Goal: Information Seeking & Learning: Learn about a topic

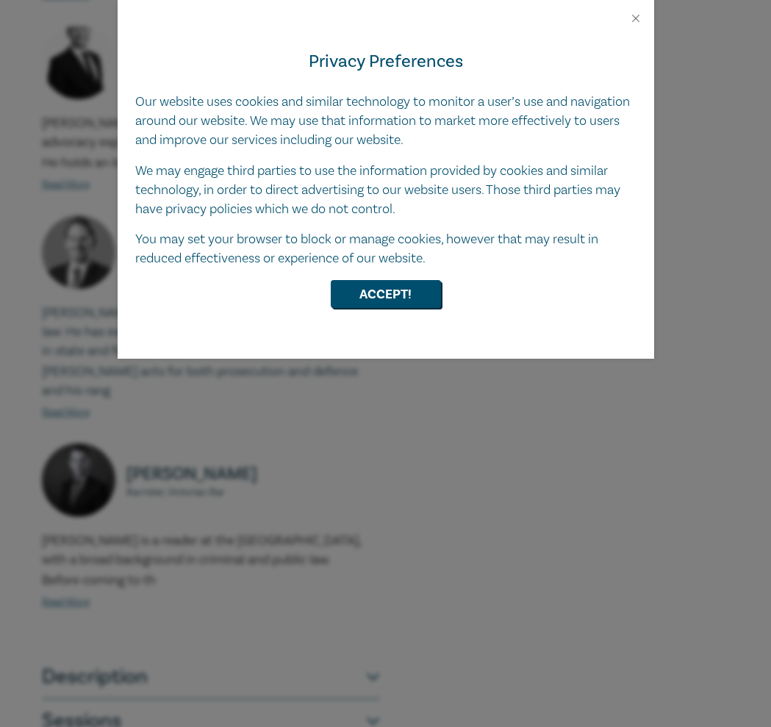
click at [413, 307] on div "Privacy Preferences Our website uses cookies and similar technology to monitor …" at bounding box center [386, 192] width 537 height 334
click at [404, 296] on button "Accept!" at bounding box center [386, 294] width 110 height 28
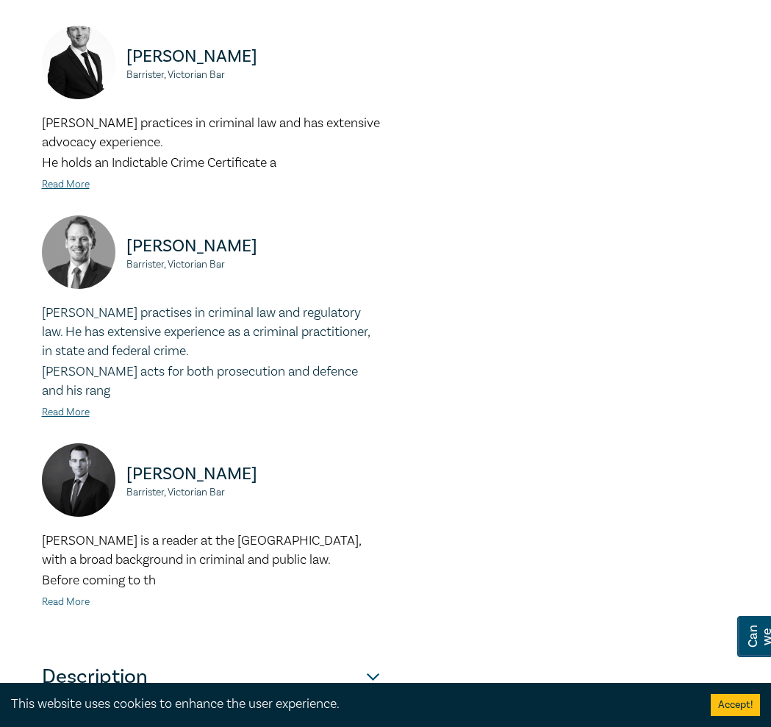
click at [71, 596] on link "Read More" at bounding box center [66, 602] width 48 height 13
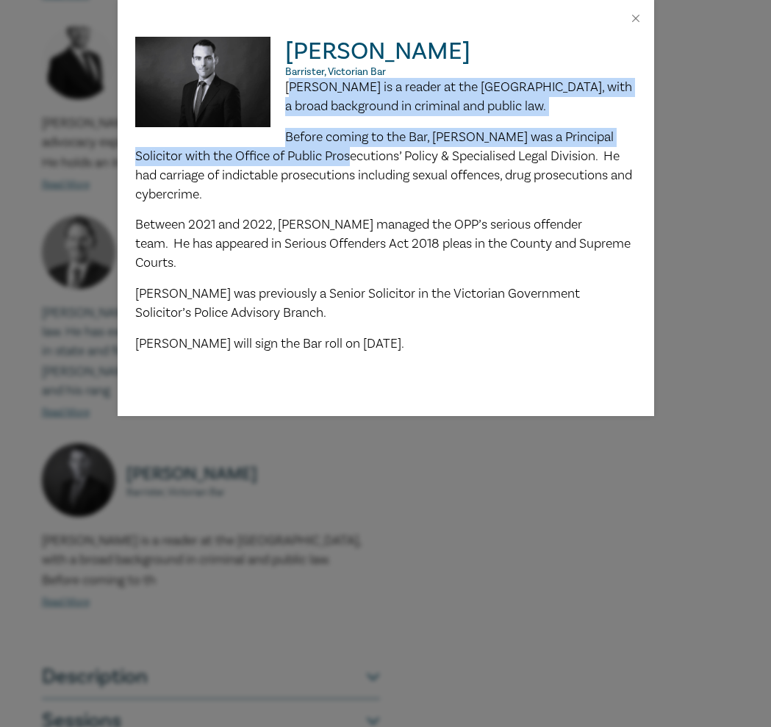
drag, startPoint x: 290, startPoint y: 86, endPoint x: 324, endPoint y: 146, distance: 68.5
click at [324, 146] on div "Louis is a reader at the Victorian Bar, with a broad background in criminal and…" at bounding box center [385, 216] width 501 height 276
click at [324, 146] on p "Before coming to the Bar, Louis was a Principal Solicitor with the Office of Pu…" at bounding box center [385, 166] width 501 height 76
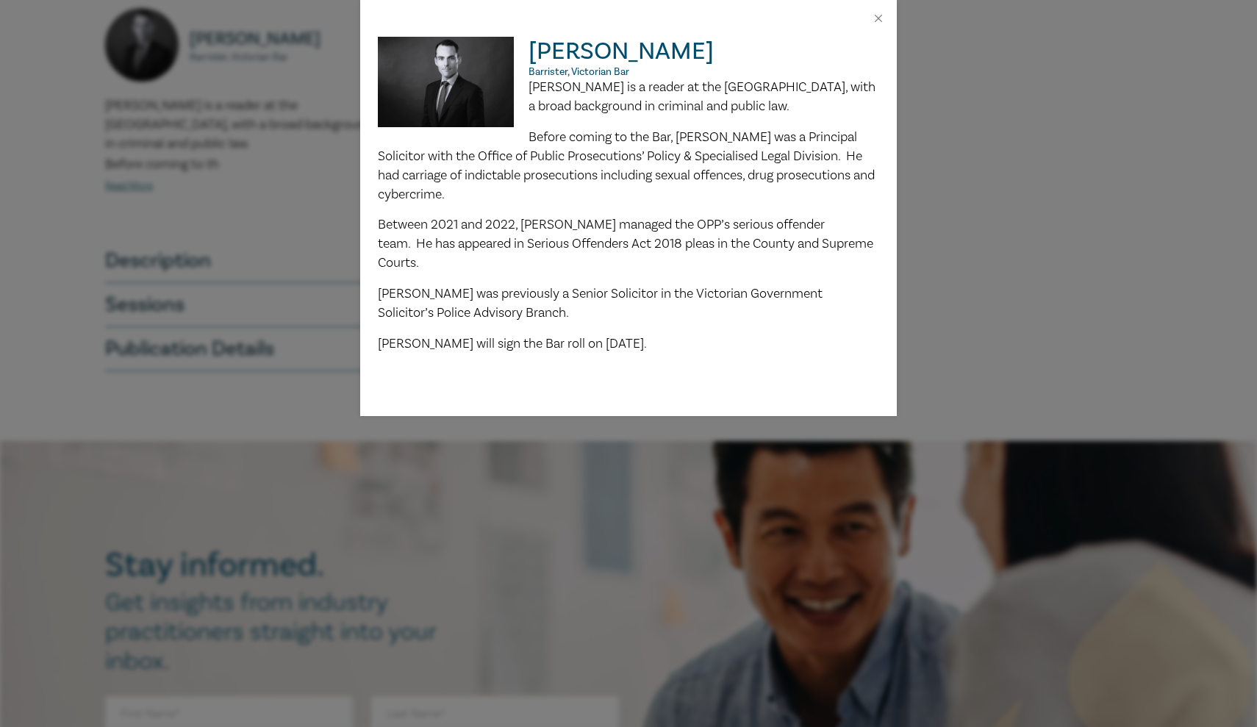
click at [42, 90] on div "Louis Andrews Barrister, Victorian Bar Louis is a reader at the Victorian Bar, …" at bounding box center [628, 363] width 1257 height 727
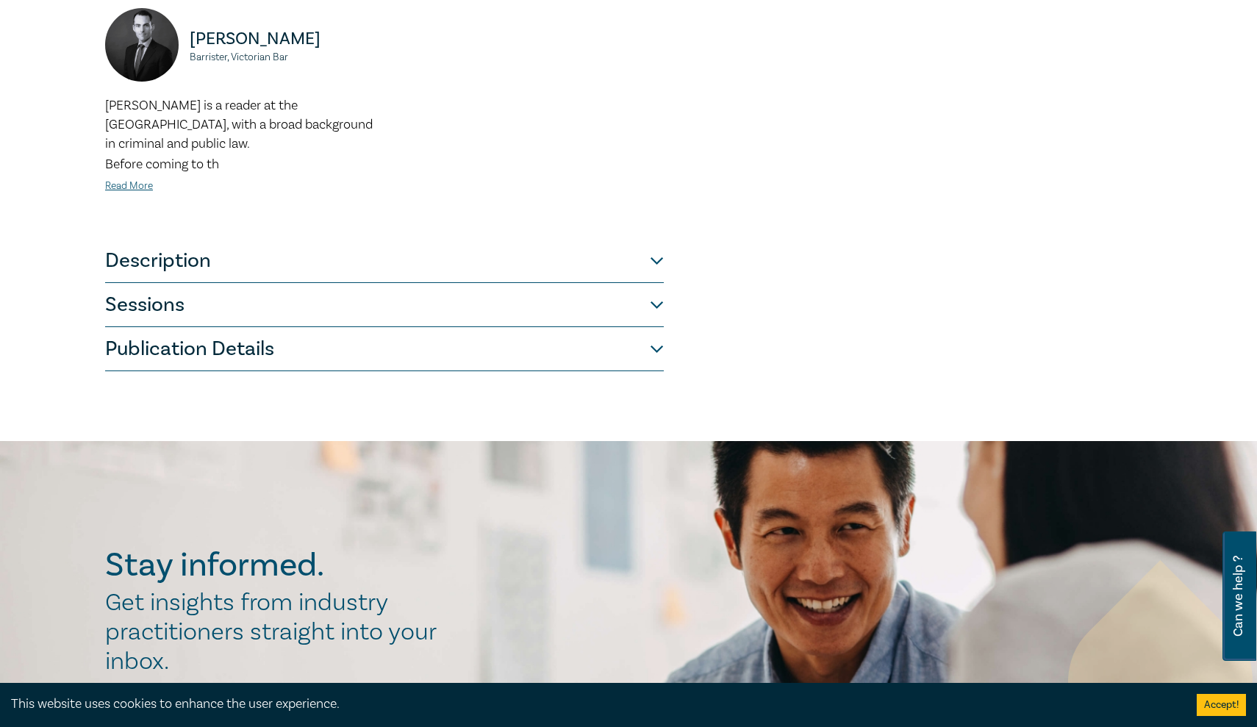
click at [131, 158] on div "Louis is a reader at the Victorian Bar, with a broad background in criminal and…" at bounding box center [240, 145] width 271 height 99
click at [131, 179] on link "Read More" at bounding box center [129, 185] width 48 height 13
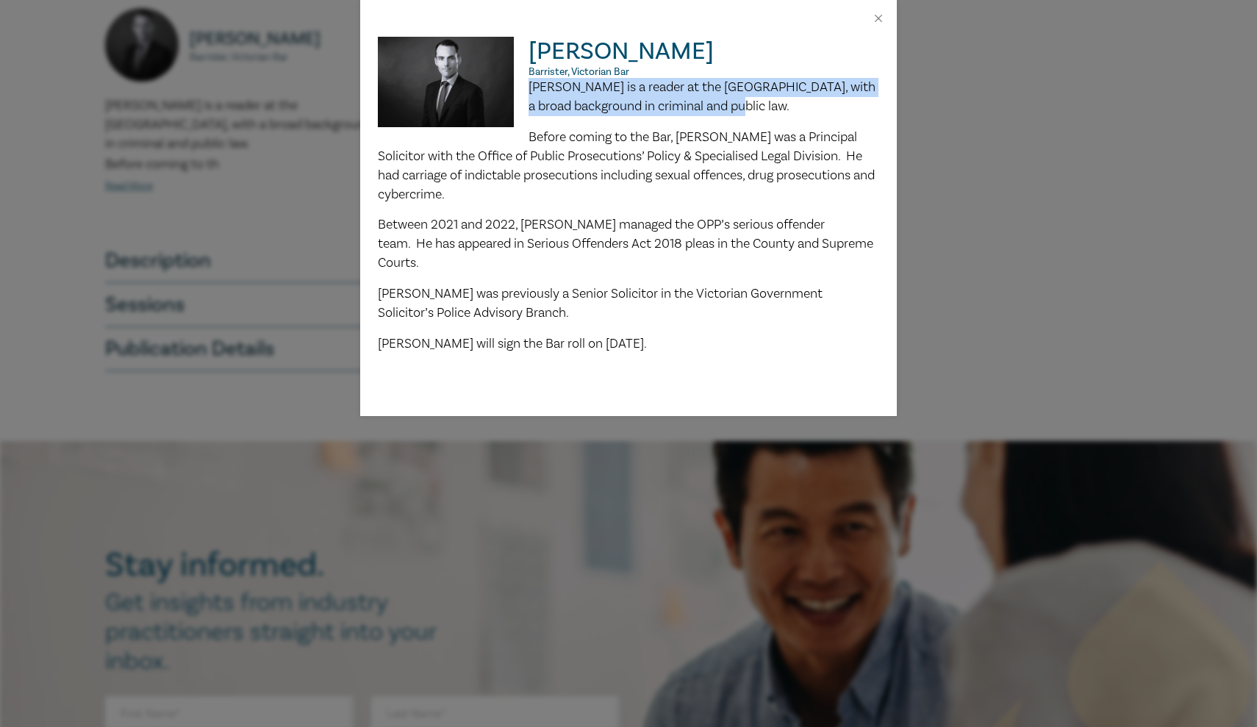
drag, startPoint x: 529, startPoint y: 87, endPoint x: 552, endPoint y: 118, distance: 38.8
click at [553, 118] on div "Louis is a reader at the Victorian Bar, with a broad background in criminal and…" at bounding box center [628, 216] width 501 height 276
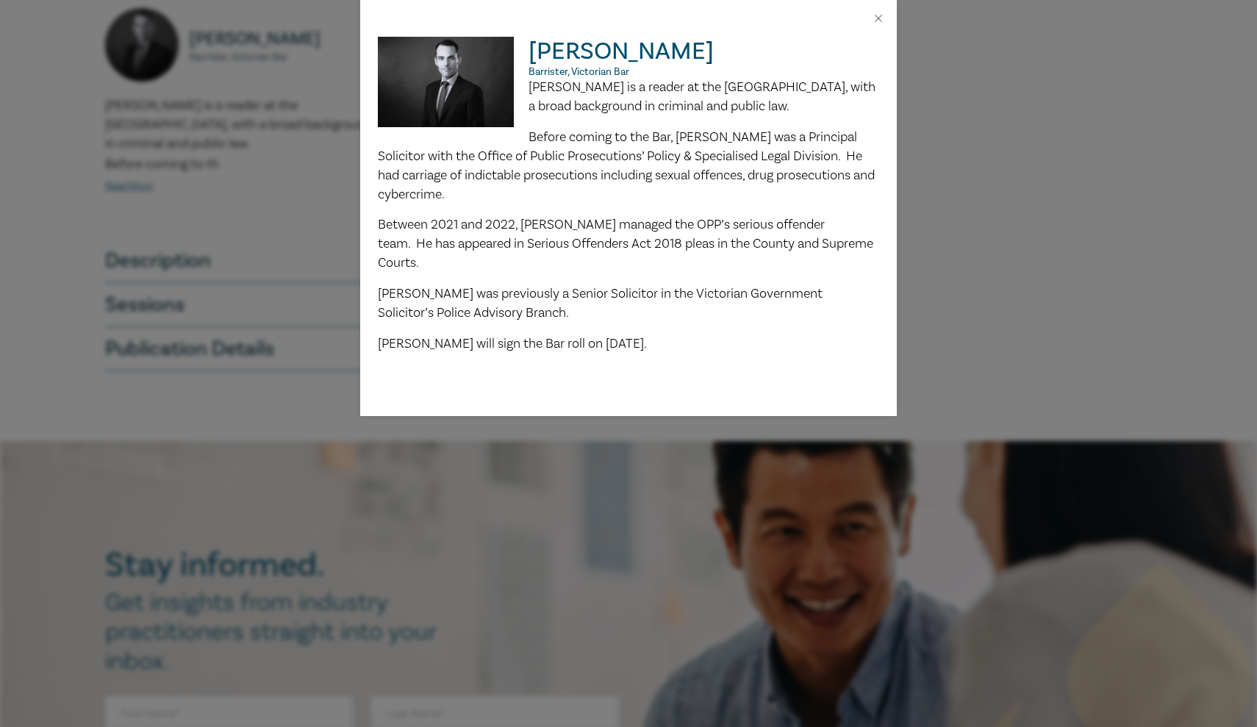
click at [537, 179] on span "Before coming to the Bar, Louis was a Principal Solicitor with the Office of Pu…" at bounding box center [626, 166] width 497 height 74
drag, startPoint x: 634, startPoint y: 216, endPoint x: 796, endPoint y: 217, distance: 161.8
click at [555, 217] on span "Between 2021 and 2022, Louis managed the OPP’s serious offender team. He has ap…" at bounding box center [626, 243] width 496 height 55
click at [540, 245] on span "Between 2021 and 2022, Louis managed the OPP’s serious offender team. He has ap…" at bounding box center [626, 243] width 496 height 55
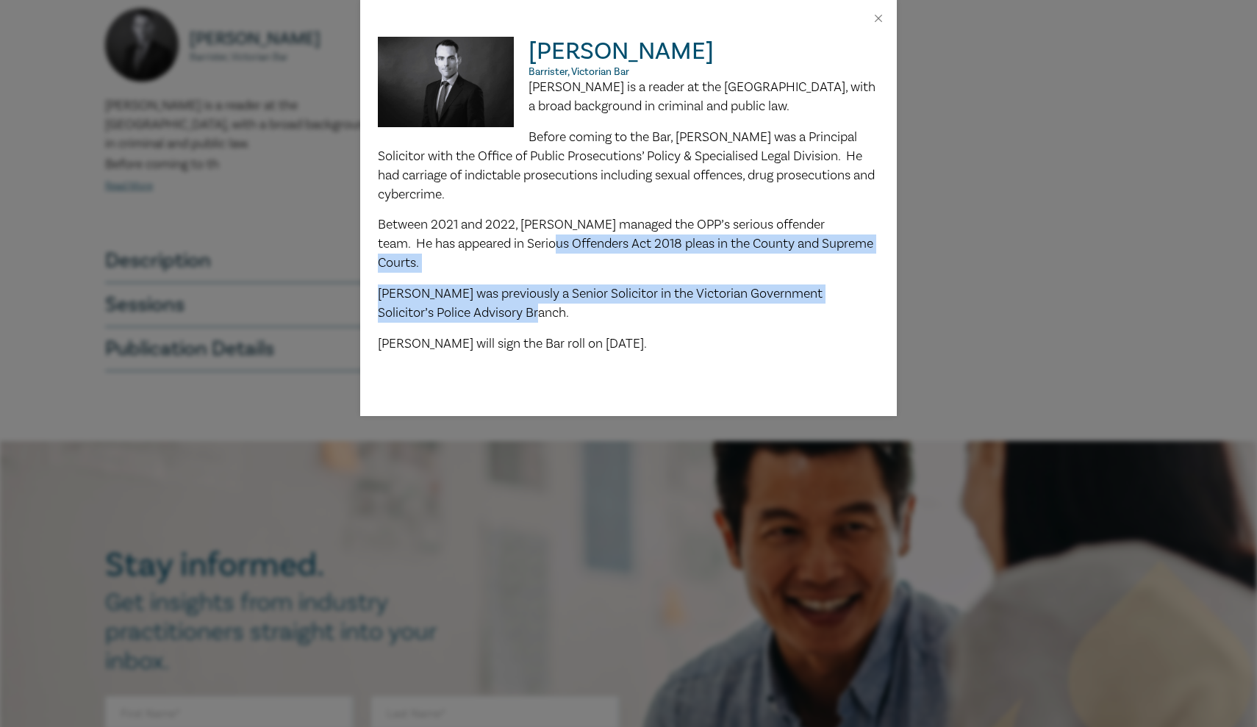
drag, startPoint x: 525, startPoint y: 240, endPoint x: 626, endPoint y: 287, distance: 111.2
click at [555, 287] on div "Louis is a reader at the Victorian Bar, with a broad background in criminal and…" at bounding box center [628, 216] width 501 height 276
click at [555, 287] on p "Louis was previously a Senior Solicitor in the Victorian Government Solicitor’s…" at bounding box center [628, 304] width 501 height 38
